Goal: Information Seeking & Learning: Check status

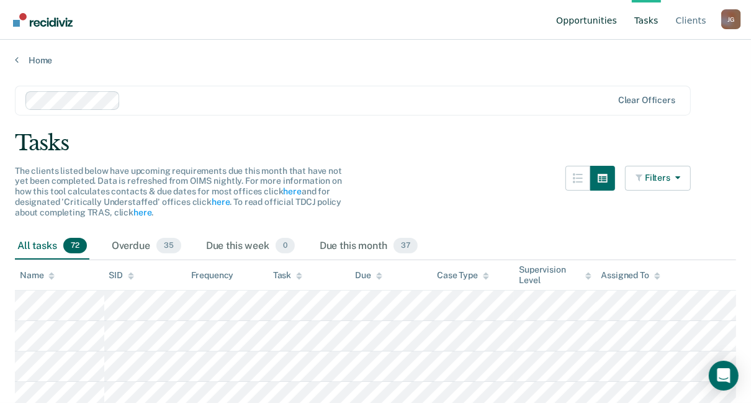
click at [586, 20] on link "Opportunities" at bounding box center [587, 20] width 66 height 40
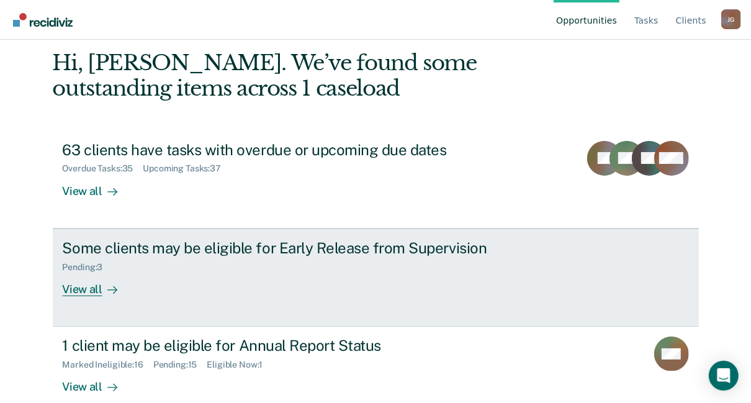
scroll to position [74, 0]
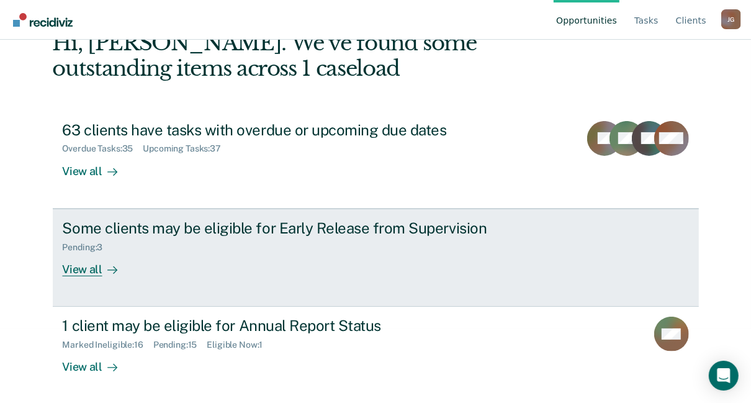
click at [84, 269] on div "View all" at bounding box center [98, 264] width 70 height 24
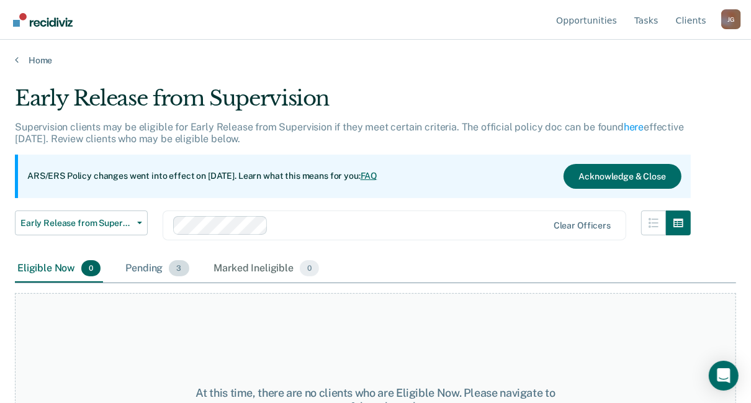
click at [152, 266] on div "Pending 3" at bounding box center [157, 268] width 68 height 27
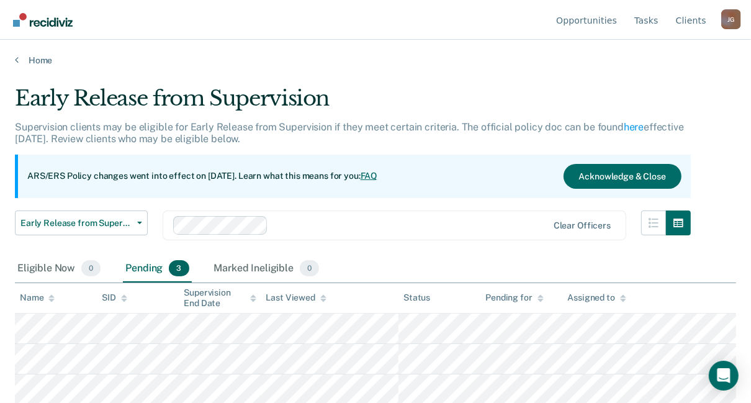
click at [149, 268] on div "Pending 3" at bounding box center [157, 268] width 68 height 27
click at [581, 20] on link "Opportunities" at bounding box center [587, 20] width 66 height 40
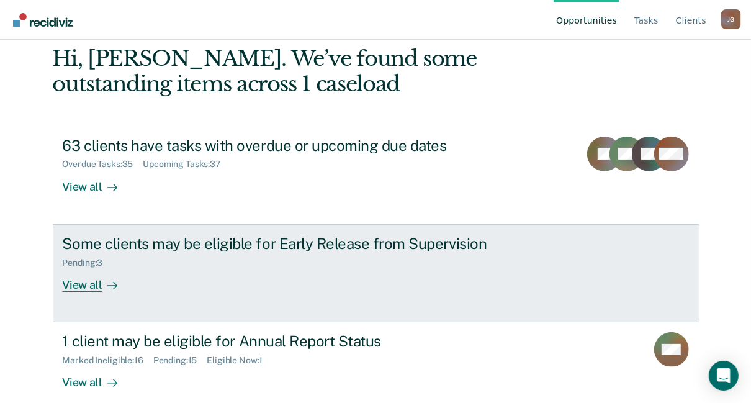
scroll to position [74, 0]
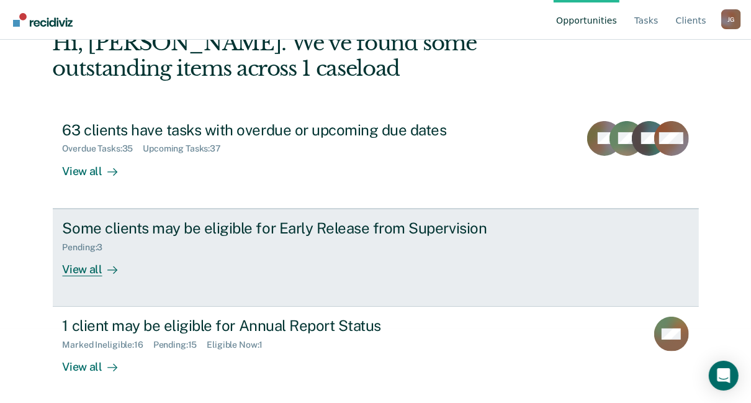
click at [80, 271] on div "View all" at bounding box center [98, 264] width 70 height 24
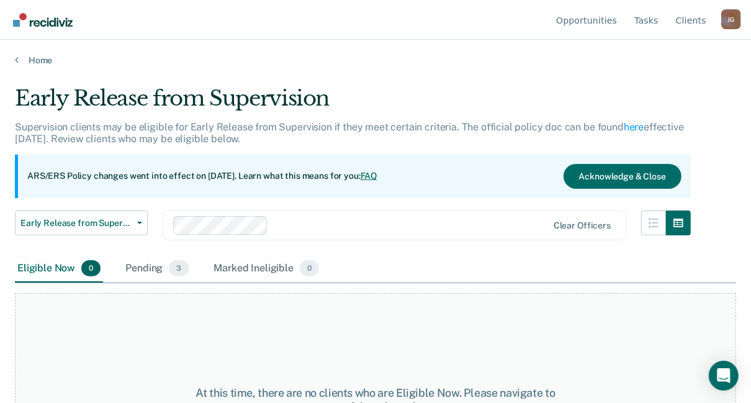
scroll to position [103, 0]
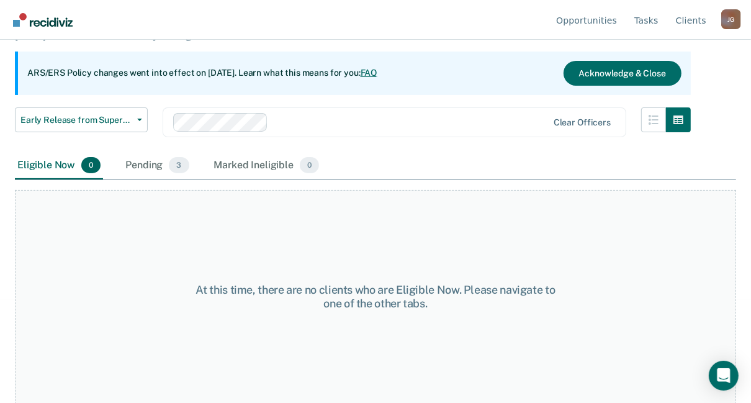
click at [151, 157] on div "Pending 3" at bounding box center [157, 165] width 68 height 27
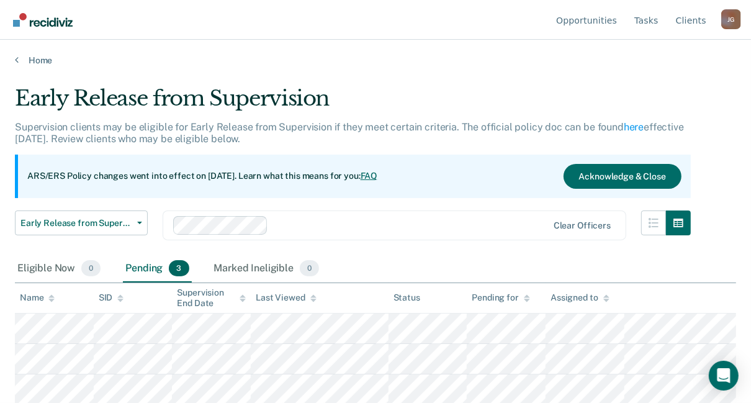
scroll to position [0, 0]
click at [47, 267] on div "Eligible Now 0" at bounding box center [59, 268] width 88 height 27
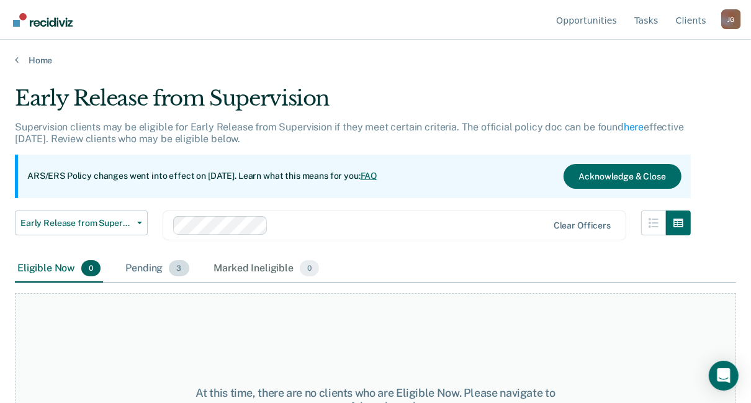
click at [152, 260] on div "Pending 3" at bounding box center [157, 268] width 68 height 27
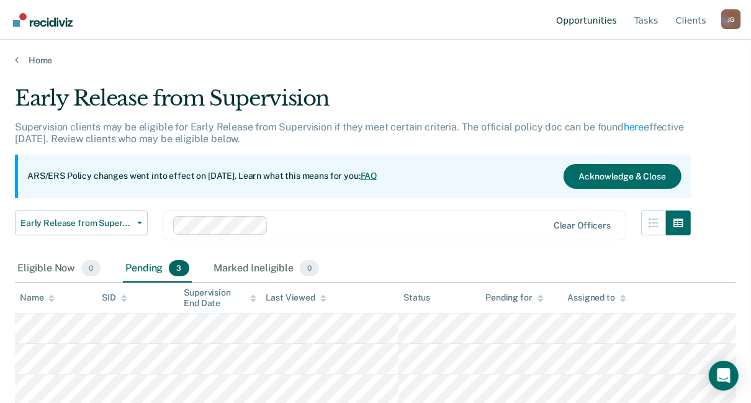
click at [600, 22] on link "Opportunities" at bounding box center [587, 20] width 66 height 40
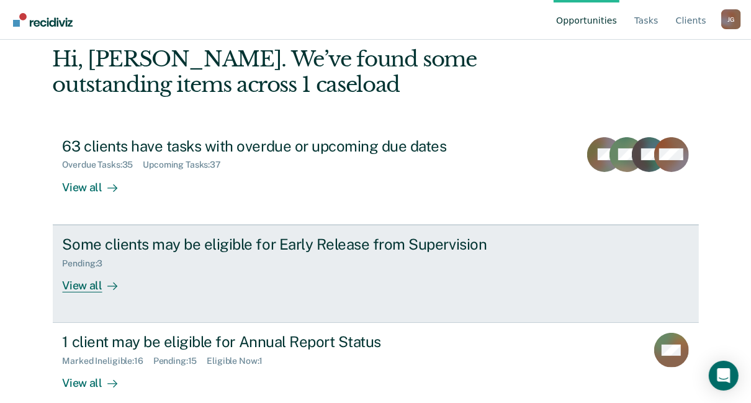
scroll to position [74, 0]
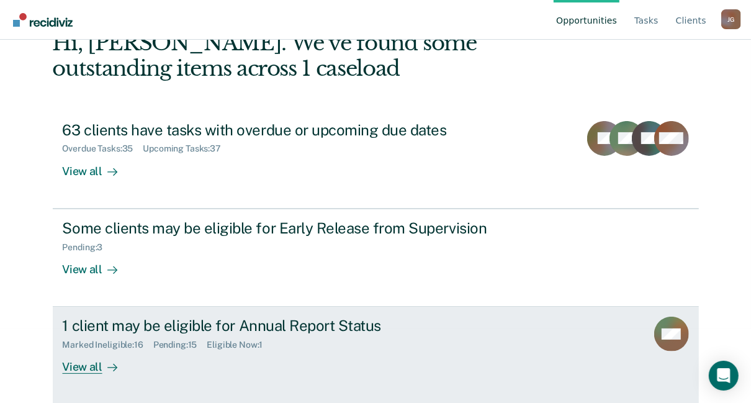
click at [88, 366] on div "View all" at bounding box center [98, 362] width 70 height 24
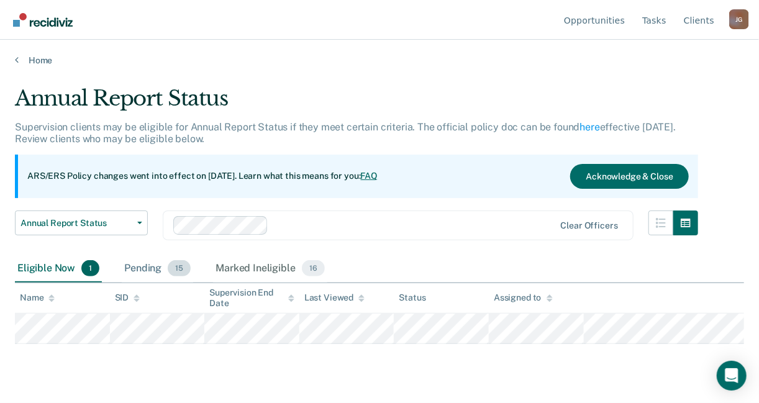
click at [164, 272] on div "Pending 15" at bounding box center [157, 268] width 71 height 27
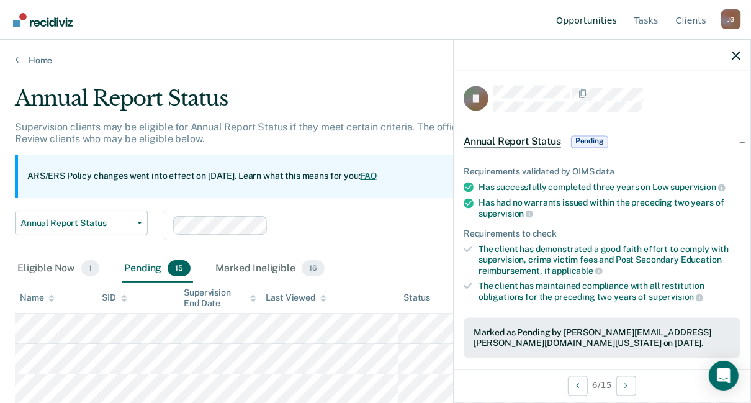
click at [585, 16] on link "Opportunities" at bounding box center [587, 20] width 66 height 40
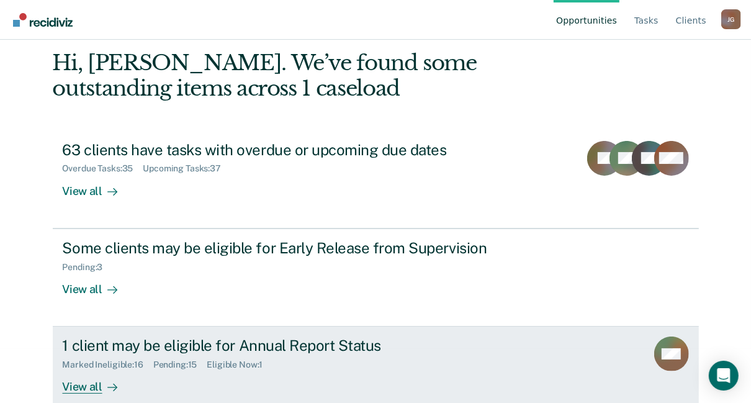
scroll to position [74, 0]
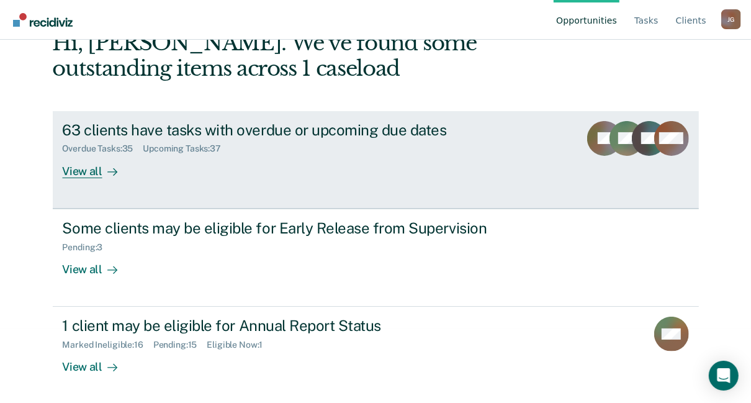
click at [81, 172] on div "View all" at bounding box center [98, 166] width 70 height 24
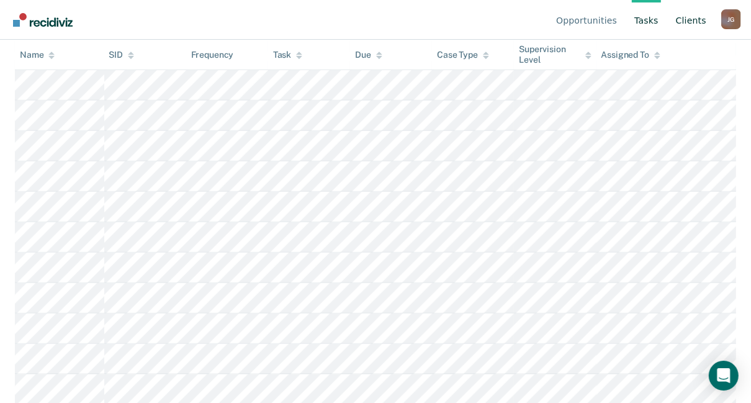
scroll to position [596, 0]
